Goal: Task Accomplishment & Management: Use online tool/utility

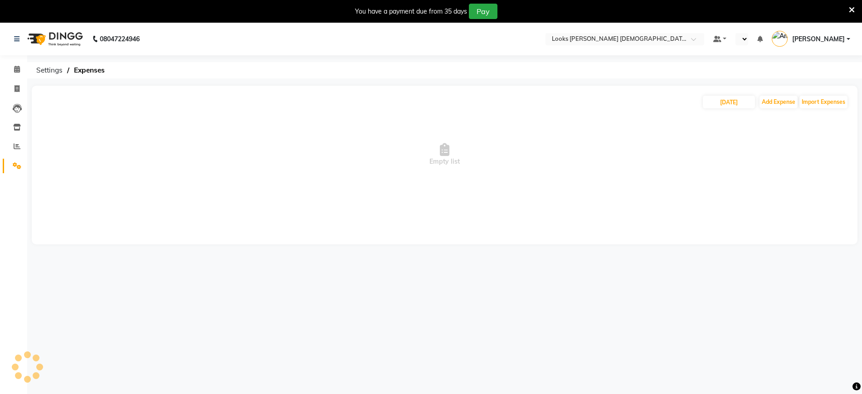
select select "en"
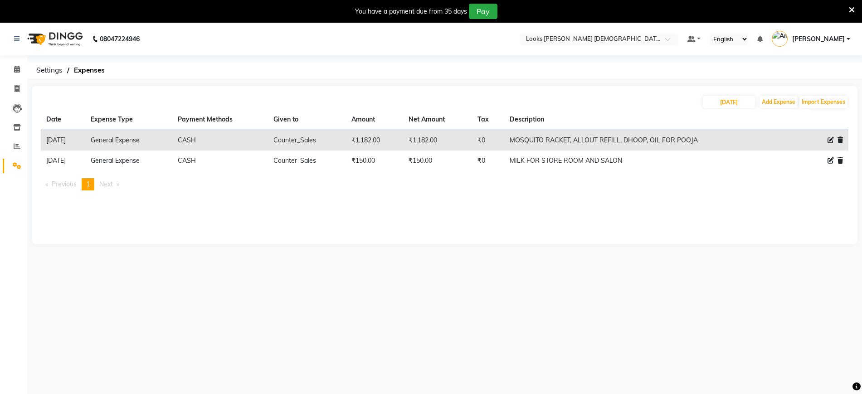
scroll to position [23, 0]
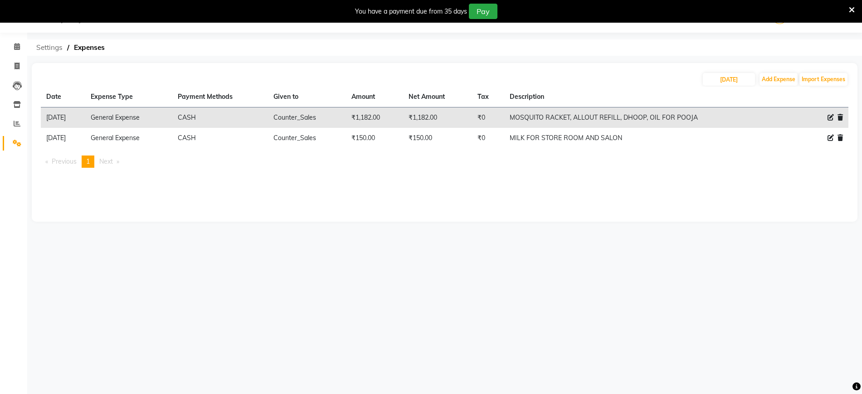
click at [41, 44] on span "Settings" at bounding box center [49, 47] width 35 height 16
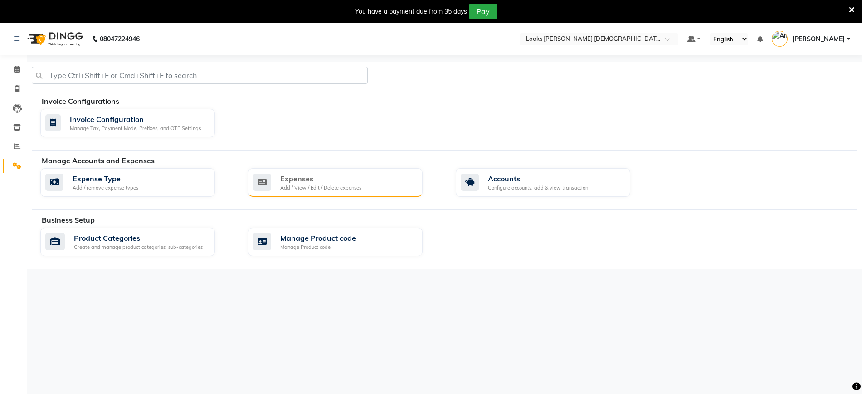
click at [330, 181] on div "Expenses" at bounding box center [320, 178] width 81 height 11
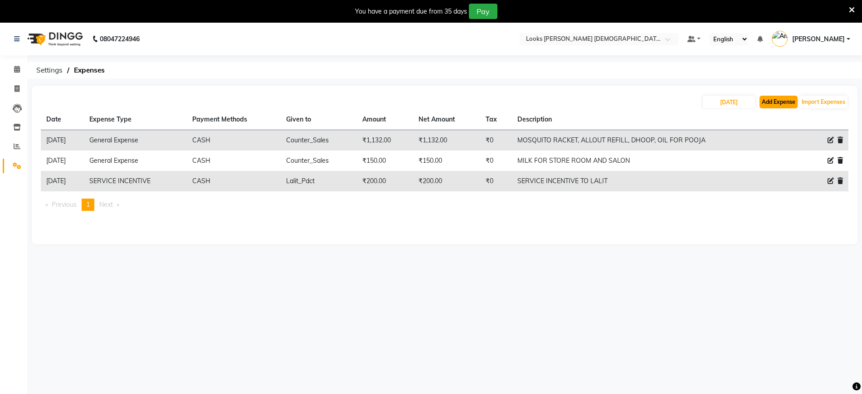
click at [778, 106] on button "Add Expense" at bounding box center [778, 102] width 38 height 13
select select "1"
select select "7940"
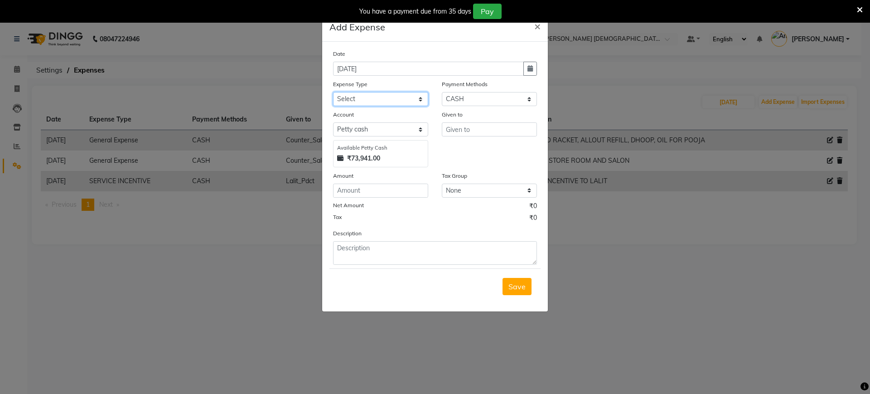
click at [387, 100] on select "Select Bank Deposit Blinkit Cash Handover CLIENT Client ordered food Client Ref…" at bounding box center [380, 99] width 95 height 14
select select "24164"
click at [333, 92] on select "Select Bank Deposit Blinkit Cash Handover CLIENT Client ordered food Client Ref…" at bounding box center [380, 99] width 95 height 14
click at [473, 130] on input "text" at bounding box center [489, 129] width 95 height 14
drag, startPoint x: 480, startPoint y: 127, endPoint x: 343, endPoint y: 126, distance: 137.3
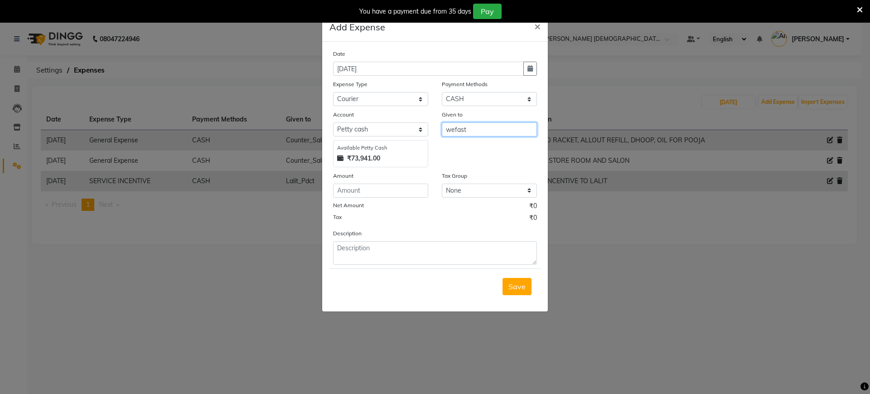
click at [343, 126] on div "Account Select Petty cash Default account Available Petty Cash ₹73,941.00 Given…" at bounding box center [435, 139] width 218 height 58
type input "WEFAST"
click at [366, 190] on input "number" at bounding box center [380, 191] width 95 height 14
type input "334"
click at [361, 249] on textarea at bounding box center [435, 253] width 204 height 24
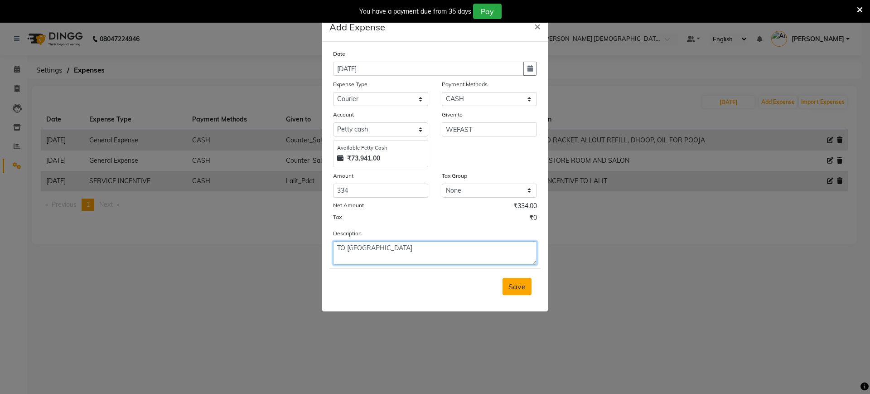
type textarea "TO GOLF COURSE ROAD"
drag, startPoint x: 516, startPoint y: 289, endPoint x: 523, endPoint y: 295, distance: 9.3
click at [516, 286] on span "Save" at bounding box center [517, 286] width 17 height 9
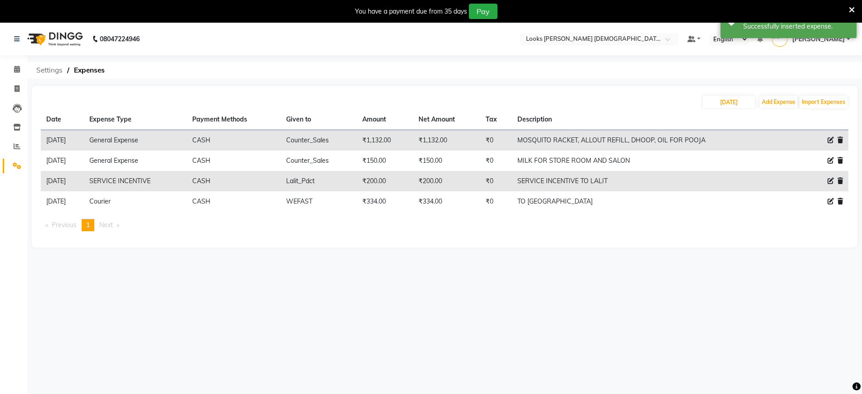
click at [40, 71] on span "Settings" at bounding box center [49, 70] width 35 height 16
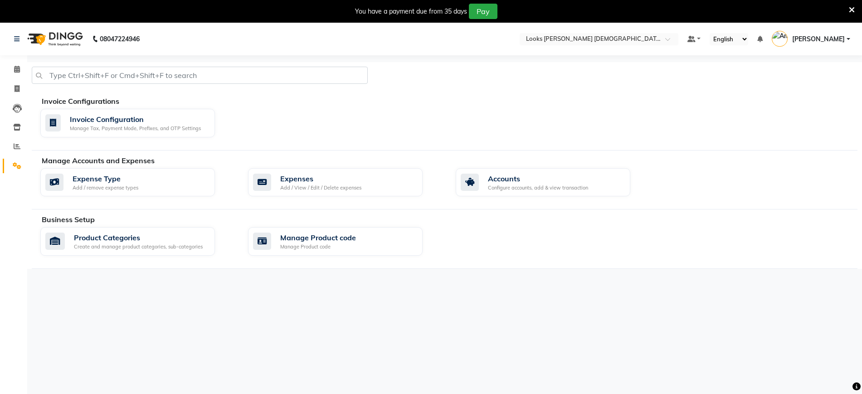
click at [854, 6] on div "You have a payment due from 35 days Pay" at bounding box center [431, 11] width 862 height 23
click at [351, 184] on div "Add / View / Edit / Delete expenses" at bounding box center [320, 188] width 81 height 8
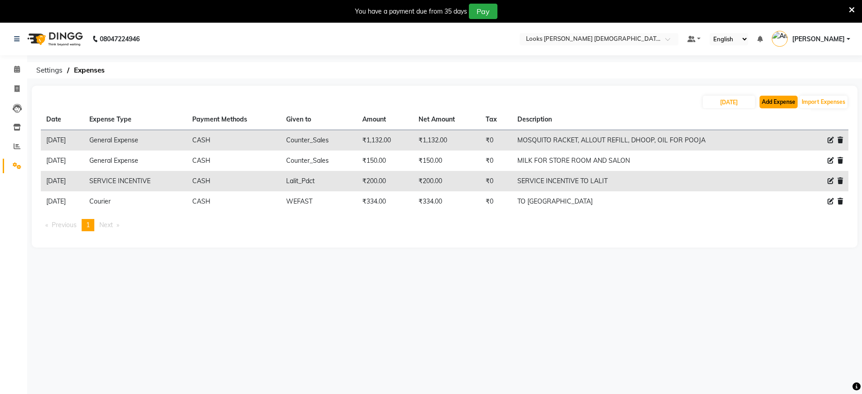
click at [771, 103] on button "Add Expense" at bounding box center [778, 102] width 38 height 13
select select "1"
select select "7940"
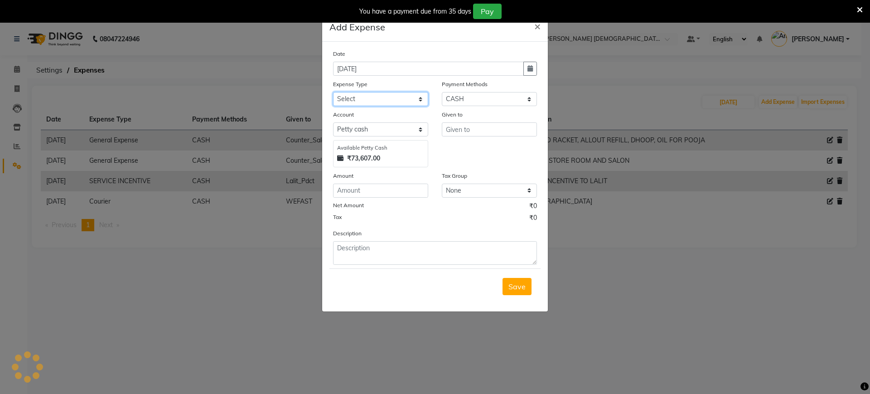
click at [364, 97] on select "Select Bank Deposit Blinkit Cash Handover CLIENT Client ordered food Client Ref…" at bounding box center [380, 99] width 95 height 14
select select "24083"
click at [333, 92] on select "Select Bank Deposit Blinkit Cash Handover CLIENT Client ordered food Client Ref…" at bounding box center [380, 99] width 95 height 14
click at [481, 128] on input "text" at bounding box center [489, 129] width 95 height 14
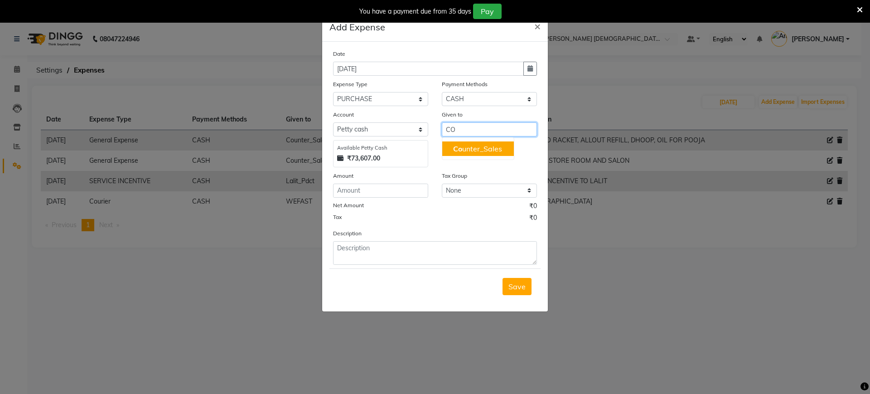
click at [470, 145] on ngb-highlight "Co unter_Sales" at bounding box center [477, 148] width 49 height 9
type input "Counter_Sales"
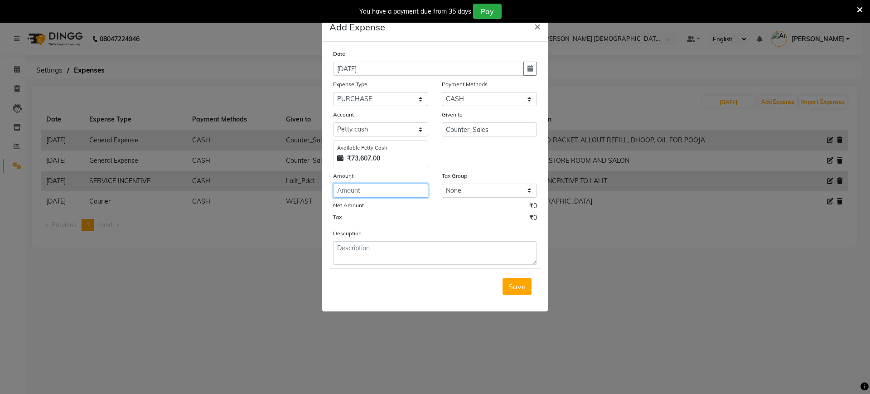
click at [364, 192] on input "number" at bounding box center [380, 191] width 95 height 14
type input "960"
click at [368, 252] on textarea at bounding box center [435, 253] width 204 height 24
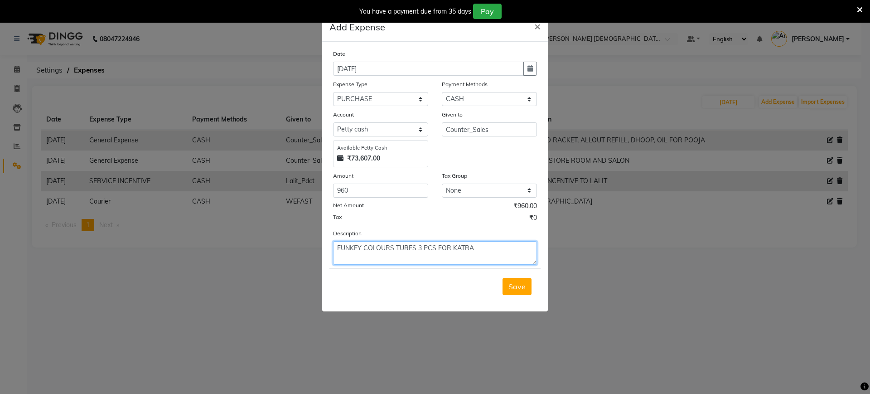
click at [421, 248] on textarea "FUNKEY COLOURS TUBES 3 PCS FOR KATRA" at bounding box center [435, 253] width 204 height 24
type textarea "FUNKEY COLOURS TUBES 3 PCS FOR KATRA"
click at [518, 287] on span "Save" at bounding box center [517, 286] width 17 height 9
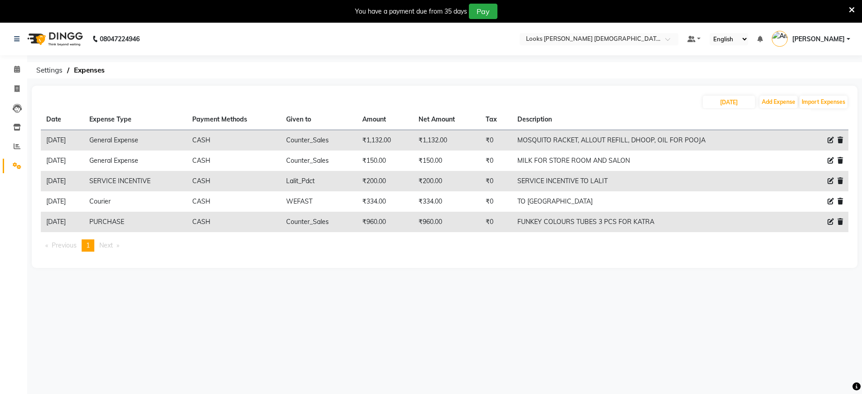
click at [851, 10] on icon at bounding box center [851, 10] width 6 height 8
